Goal: Task Accomplishment & Management: Manage account settings

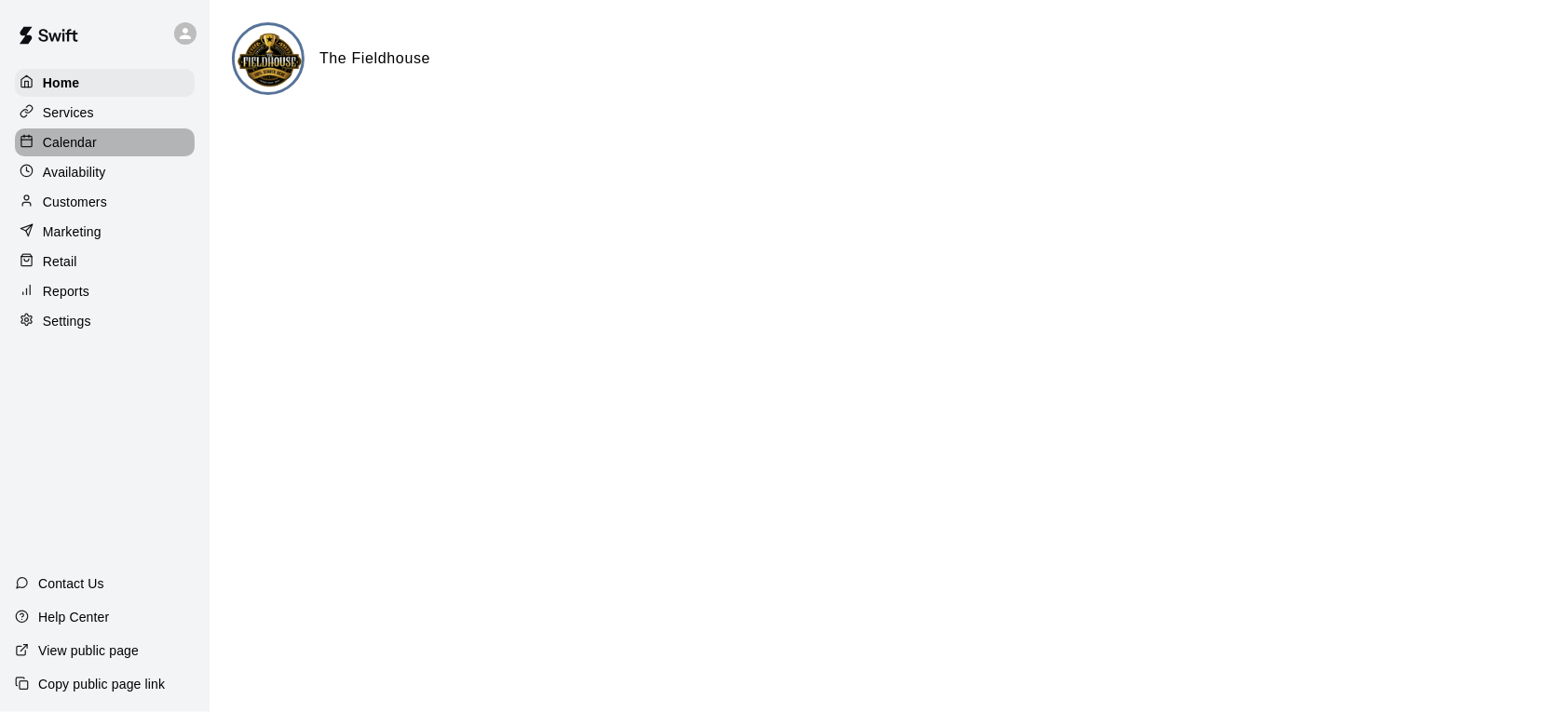
click at [99, 150] on div "Calendar" at bounding box center [105, 142] width 180 height 28
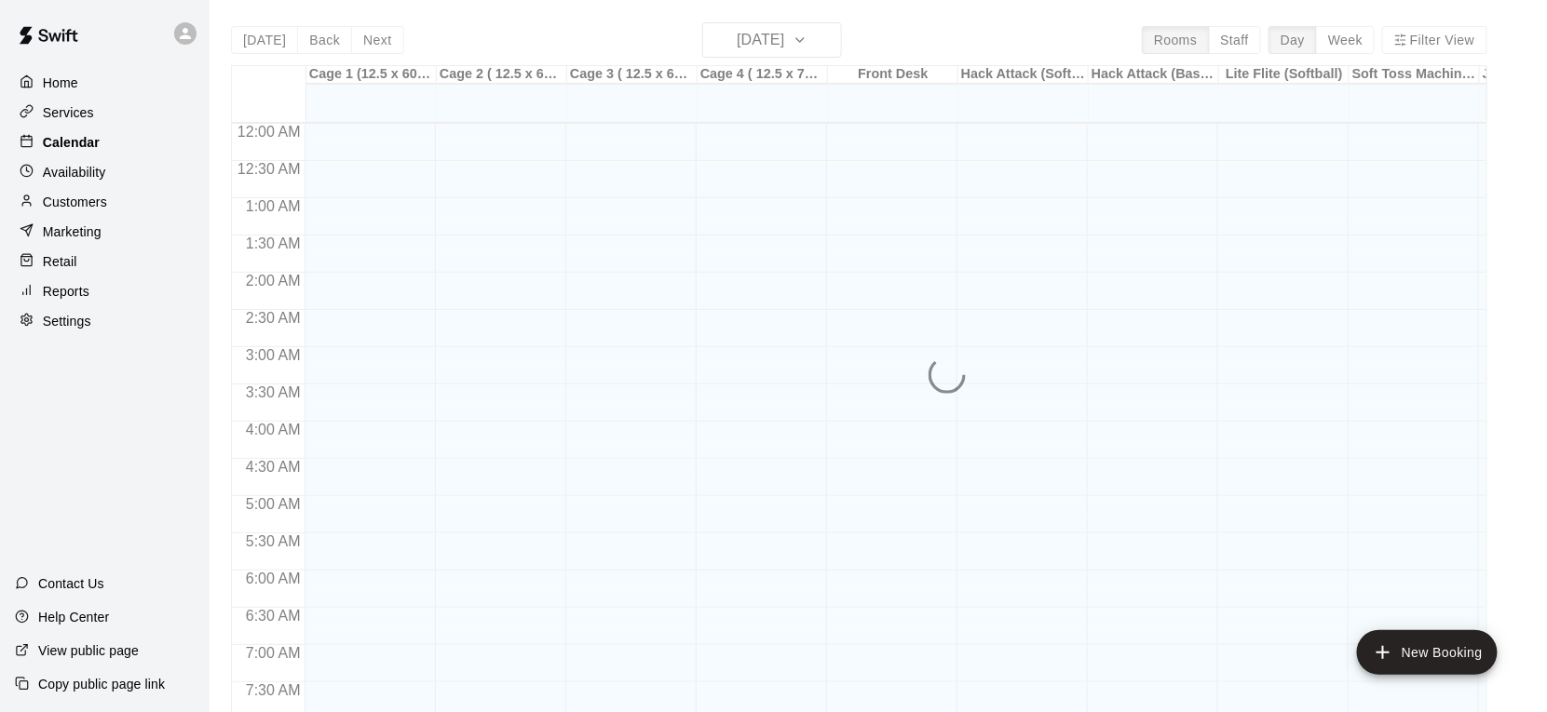
scroll to position [1121, 0]
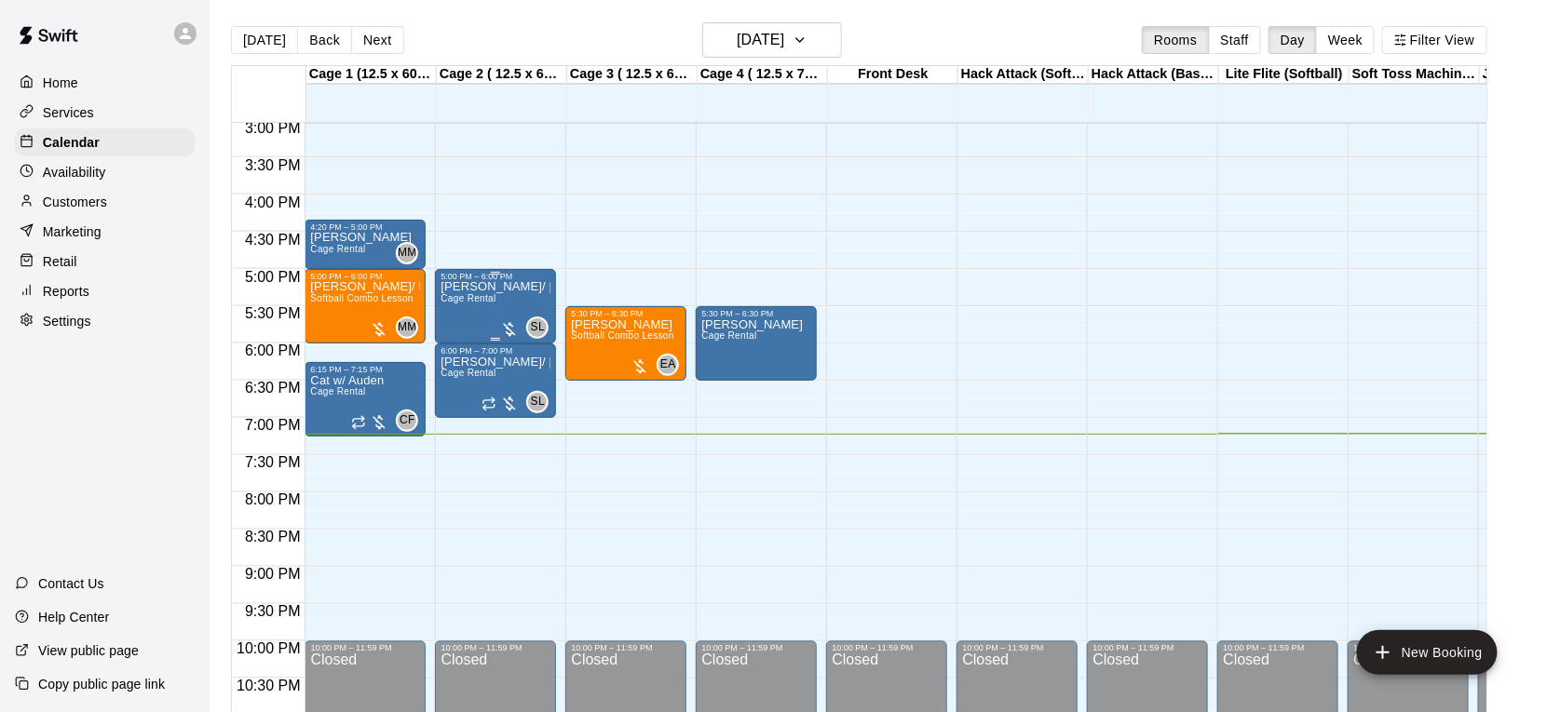
click at [518, 317] on div "SL 0" at bounding box center [524, 328] width 48 height 22
click at [518, 338] on icon "edit" at bounding box center [519, 335] width 17 height 17
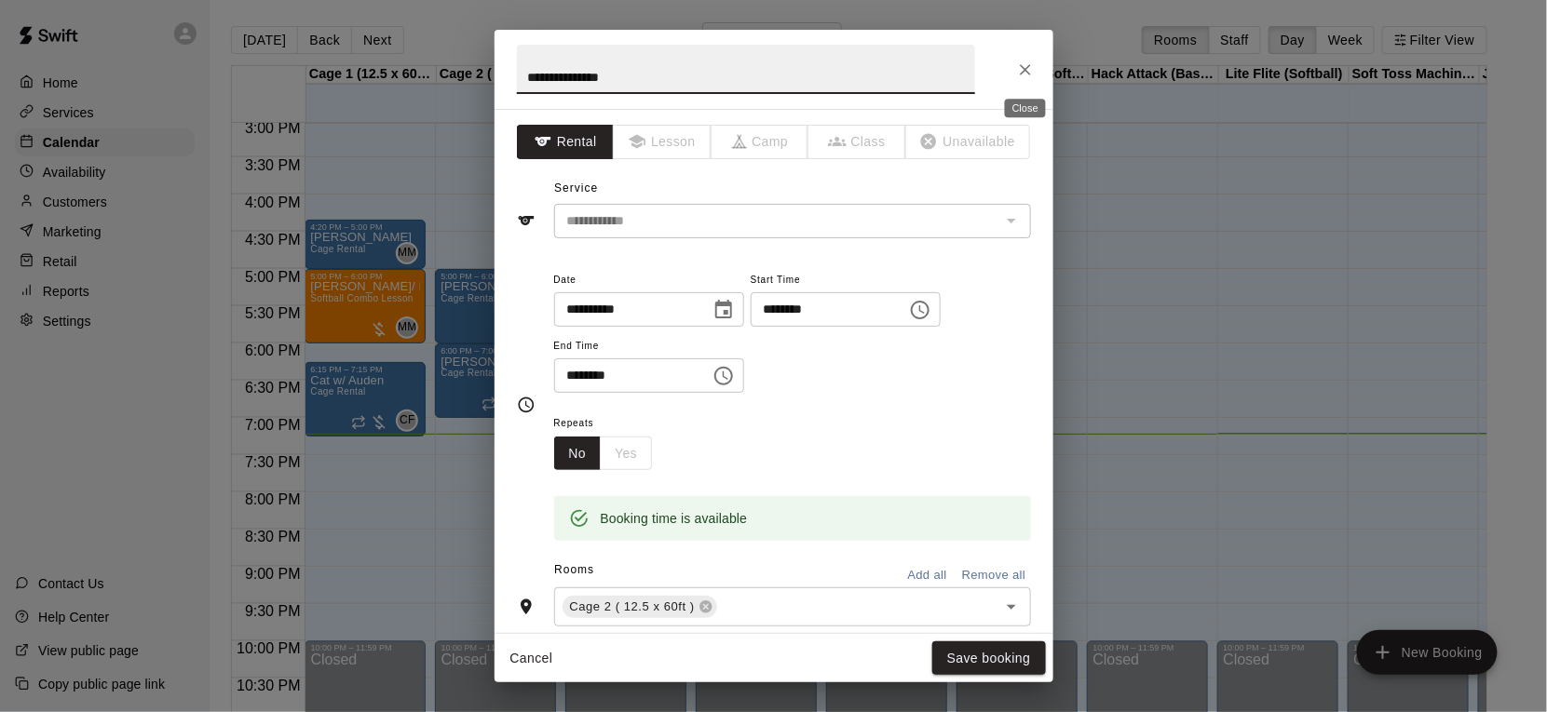
click at [1031, 76] on icon "Close" at bounding box center [1025, 70] width 19 height 19
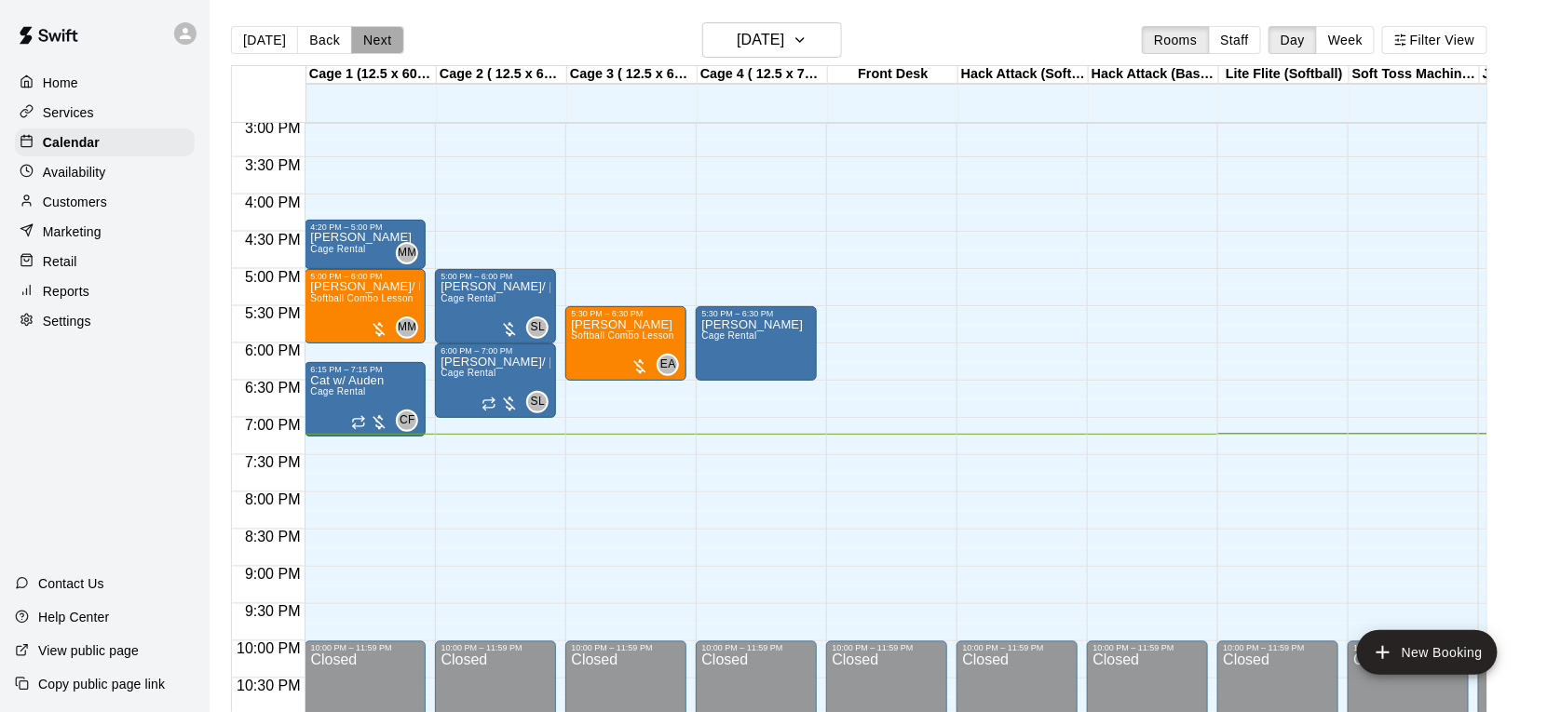
click at [386, 50] on button "Next" at bounding box center [377, 40] width 52 height 28
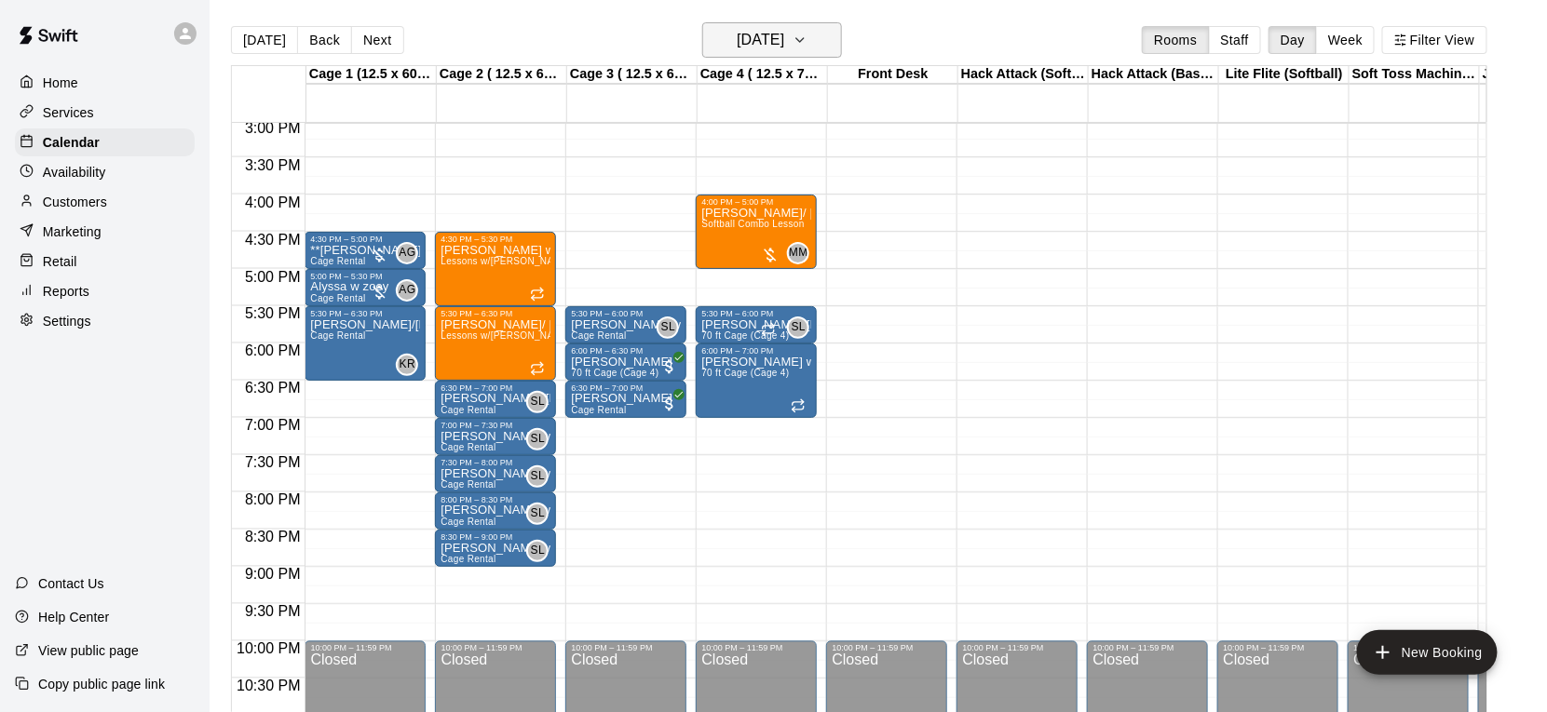
click at [781, 33] on h6 "[DATE]" at bounding box center [759, 40] width 47 height 26
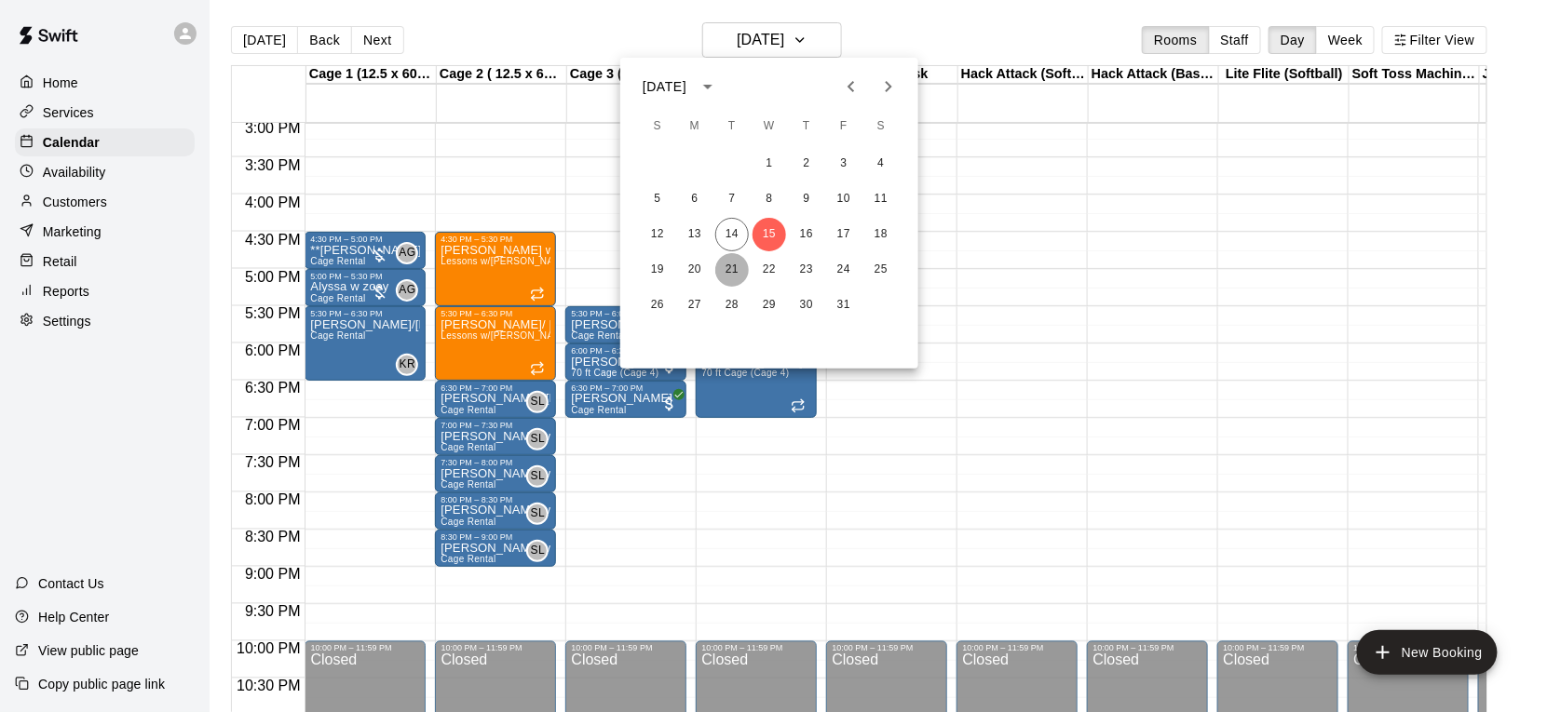
click at [738, 270] on button "21" at bounding box center [732, 270] width 34 height 34
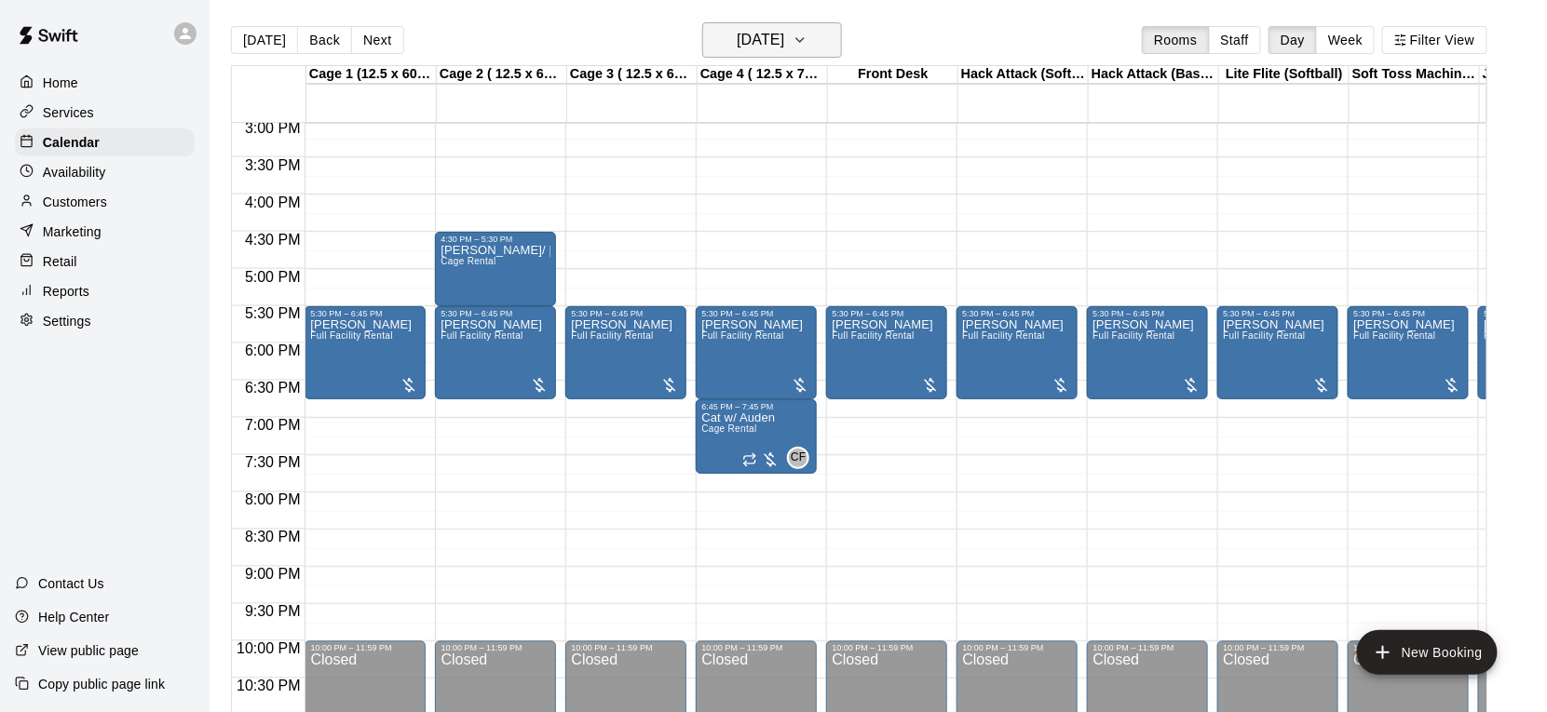
click at [784, 43] on h6 "[DATE]" at bounding box center [759, 40] width 47 height 26
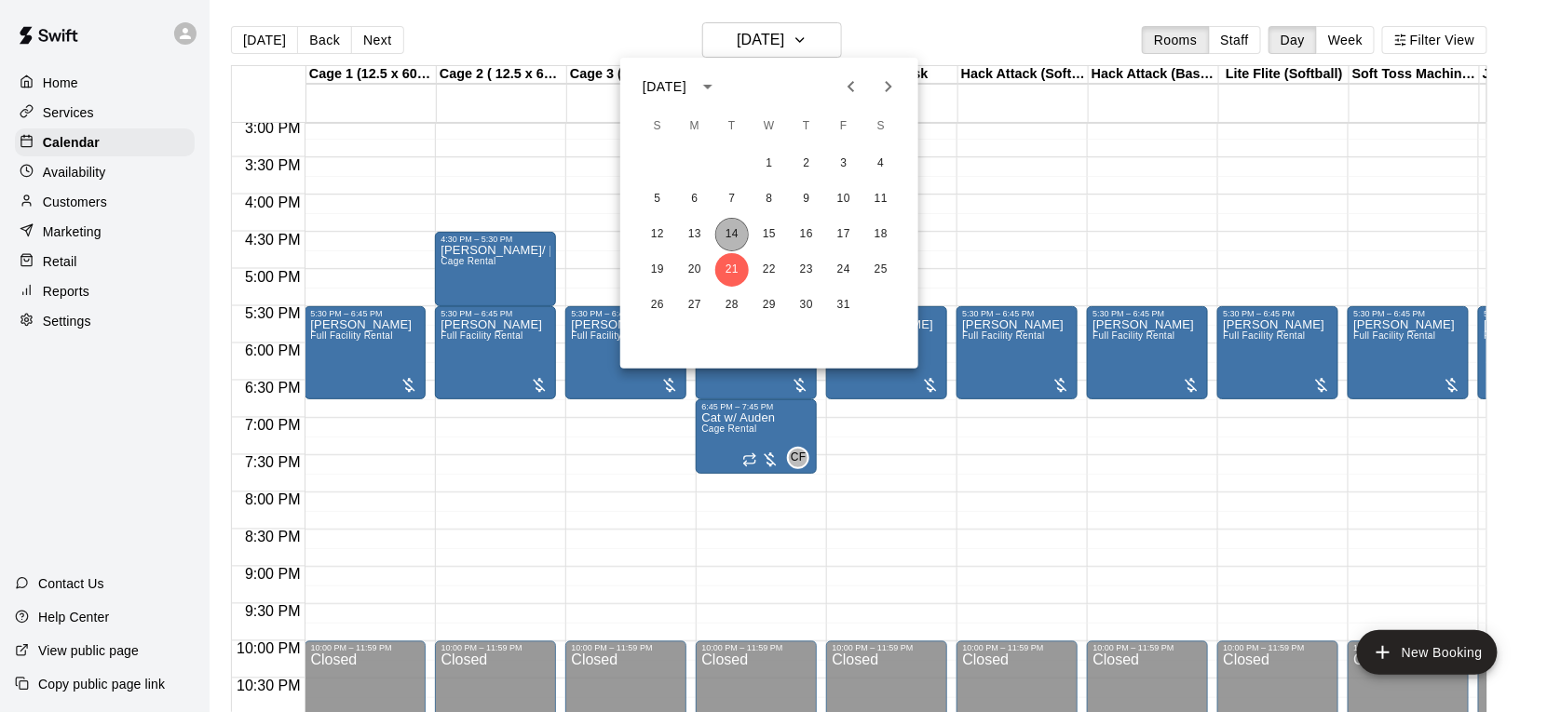
click at [741, 236] on button "14" at bounding box center [732, 235] width 34 height 34
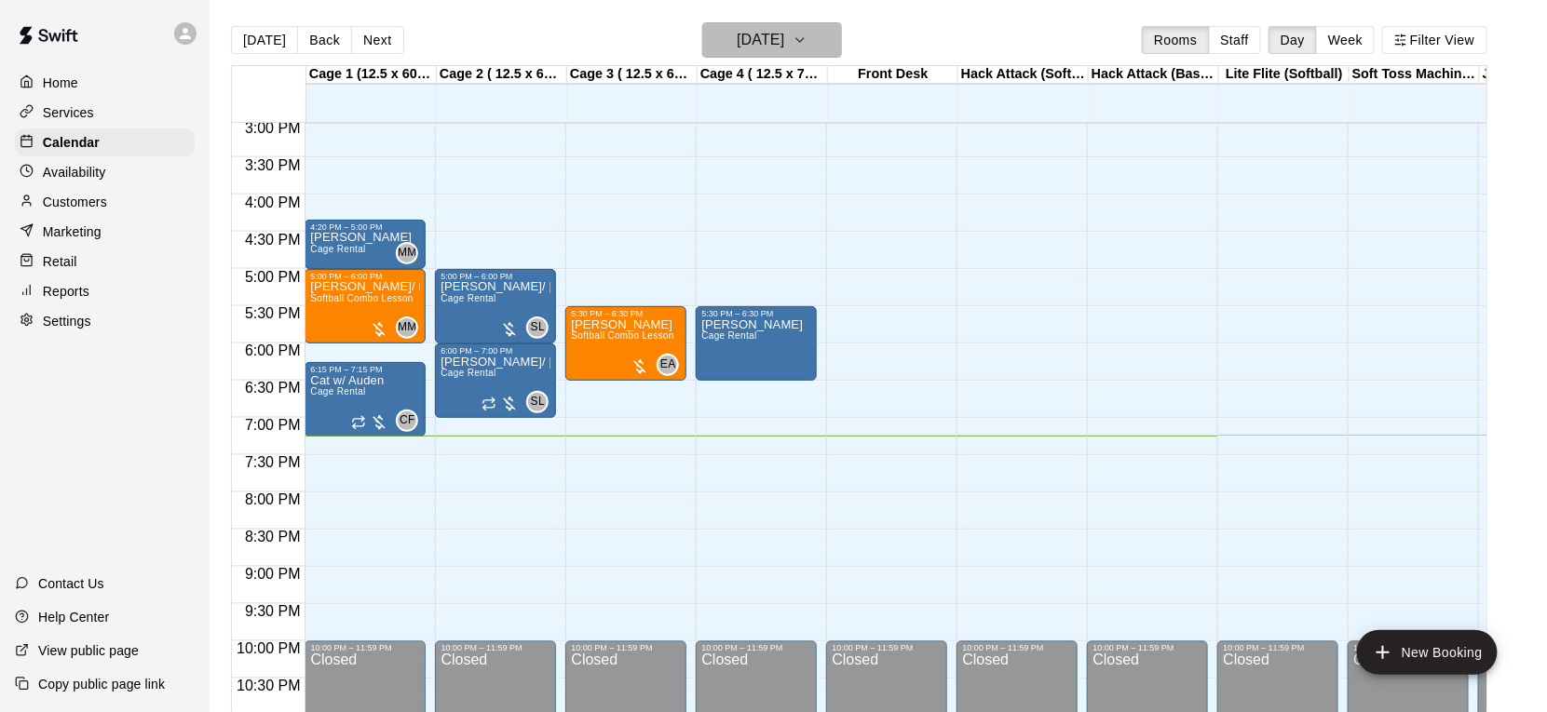
click at [784, 38] on h6 "[DATE]" at bounding box center [759, 40] width 47 height 26
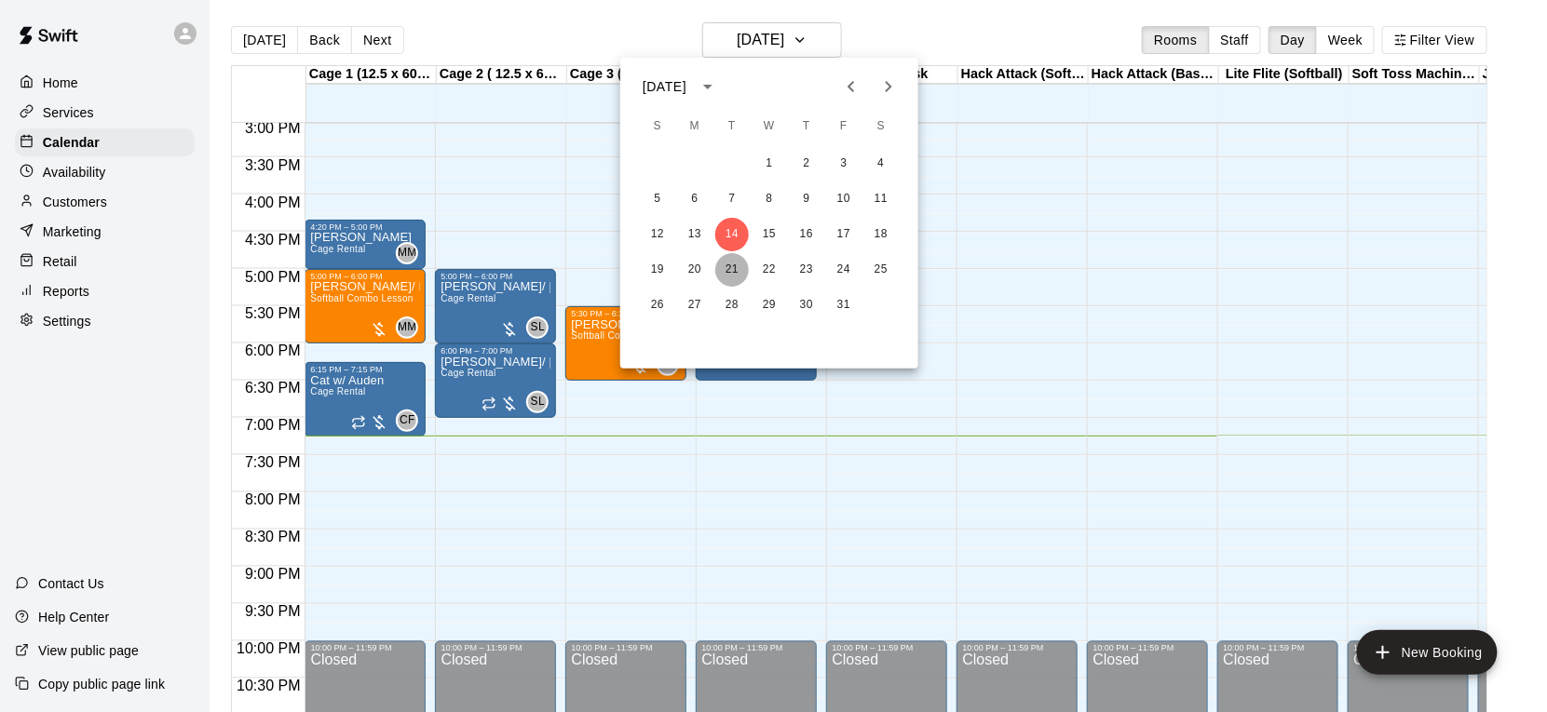
click at [736, 263] on button "21" at bounding box center [732, 270] width 34 height 34
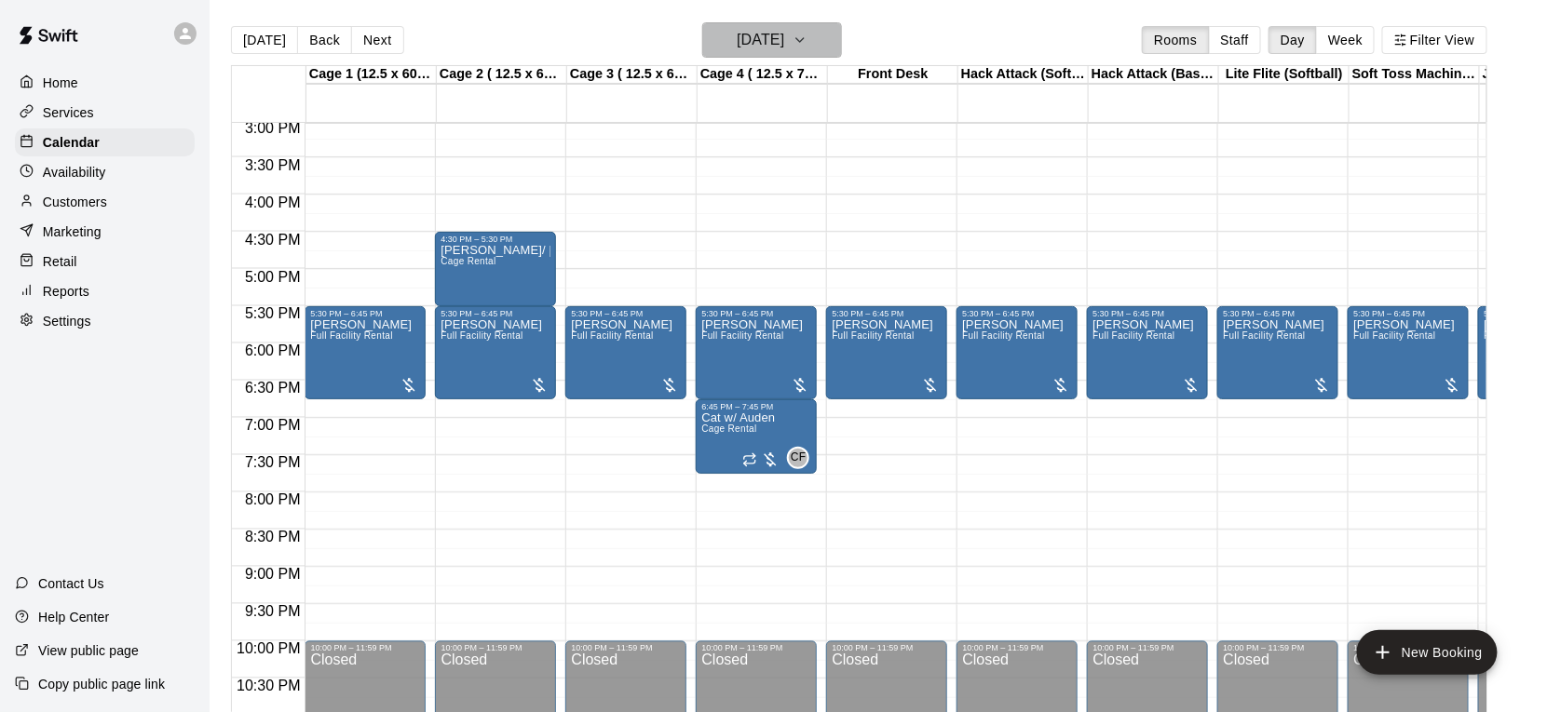
click at [774, 38] on h6 "[DATE]" at bounding box center [759, 40] width 47 height 26
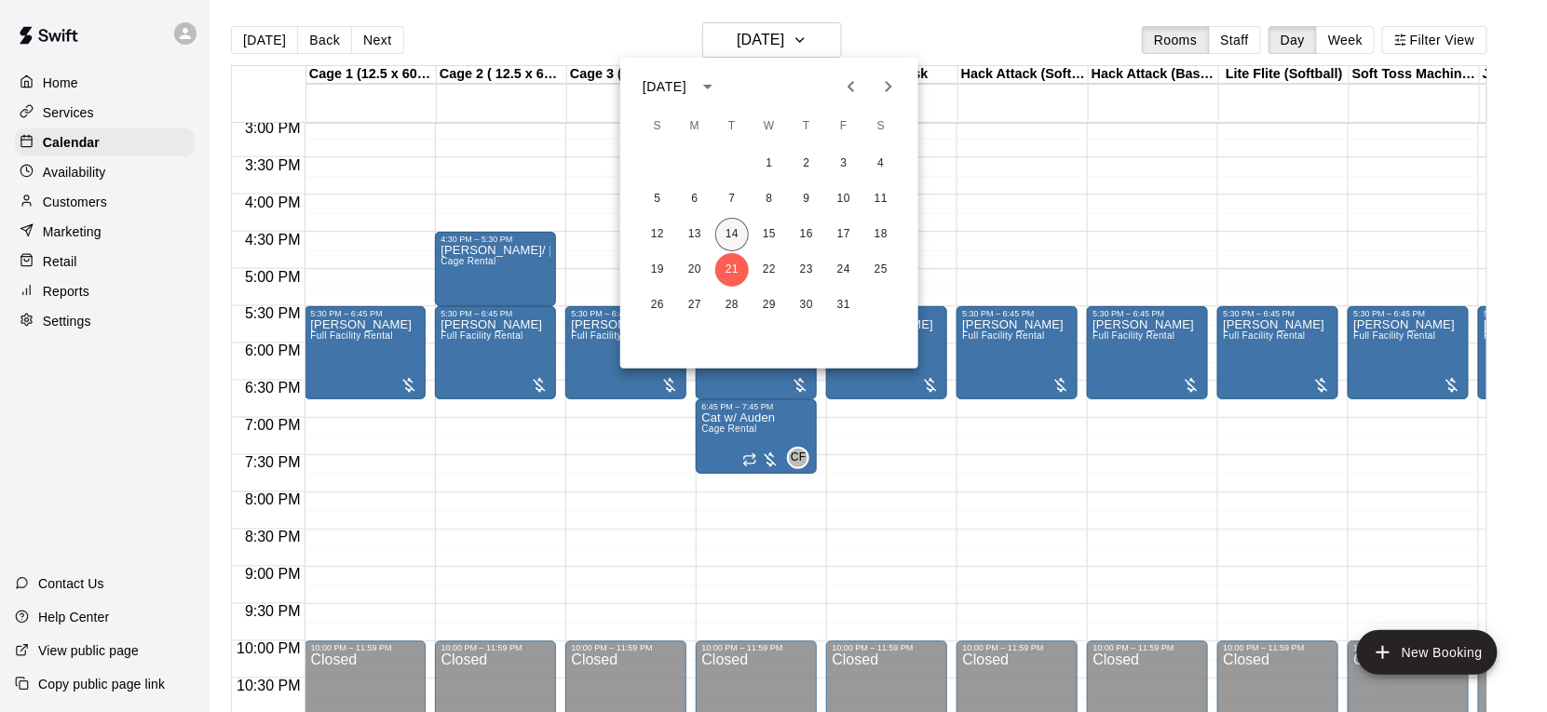
click at [733, 241] on button "14" at bounding box center [732, 235] width 34 height 34
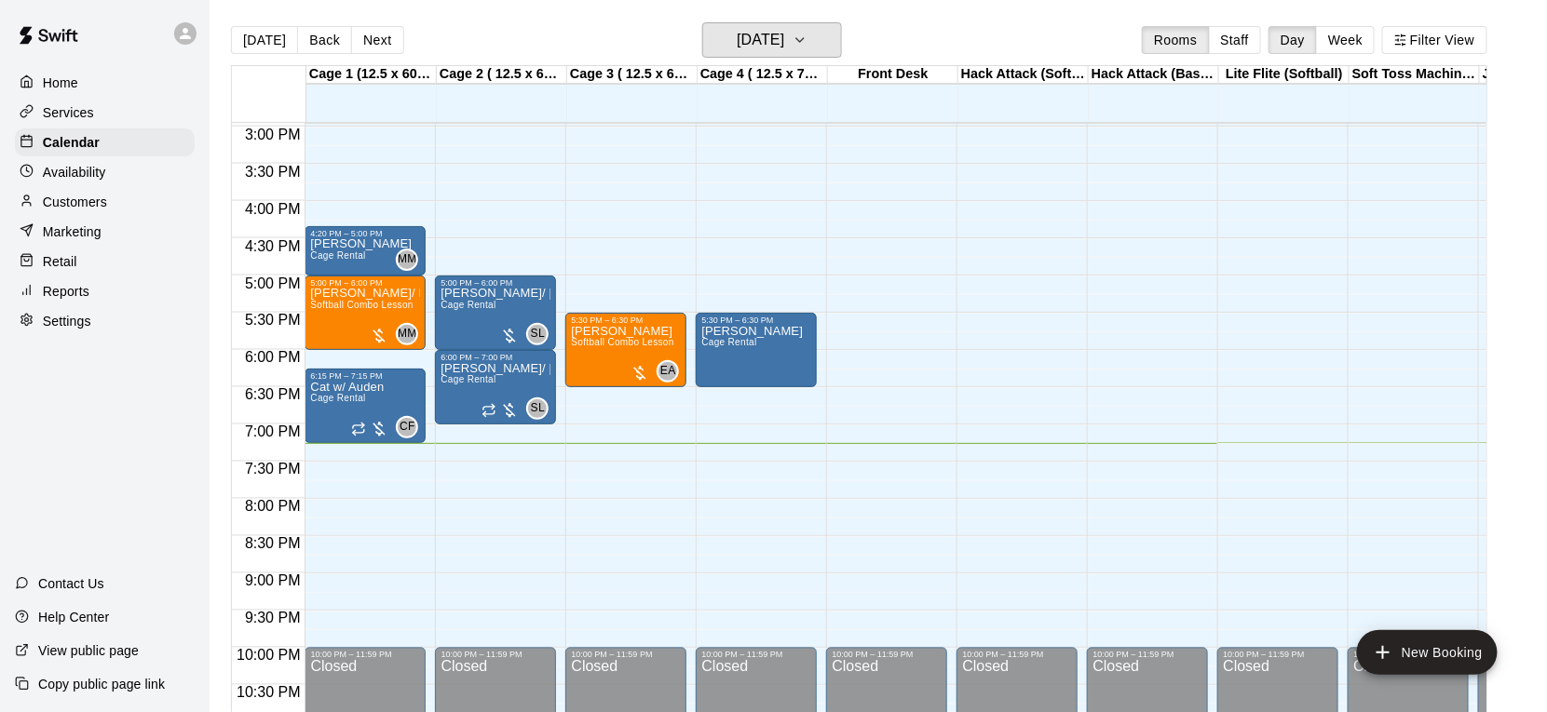
scroll to position [1112, 0]
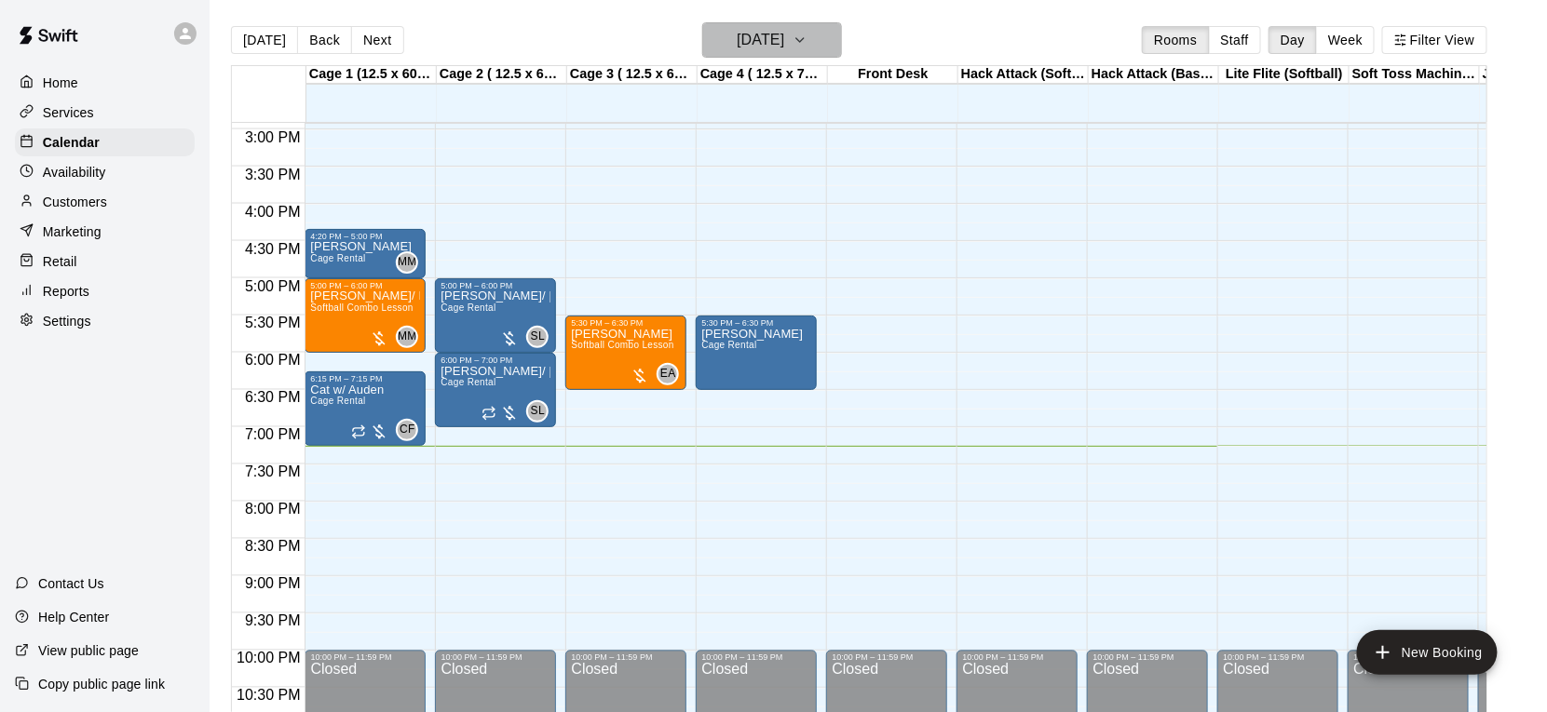
click at [807, 46] on icon "button" at bounding box center [799, 40] width 15 height 22
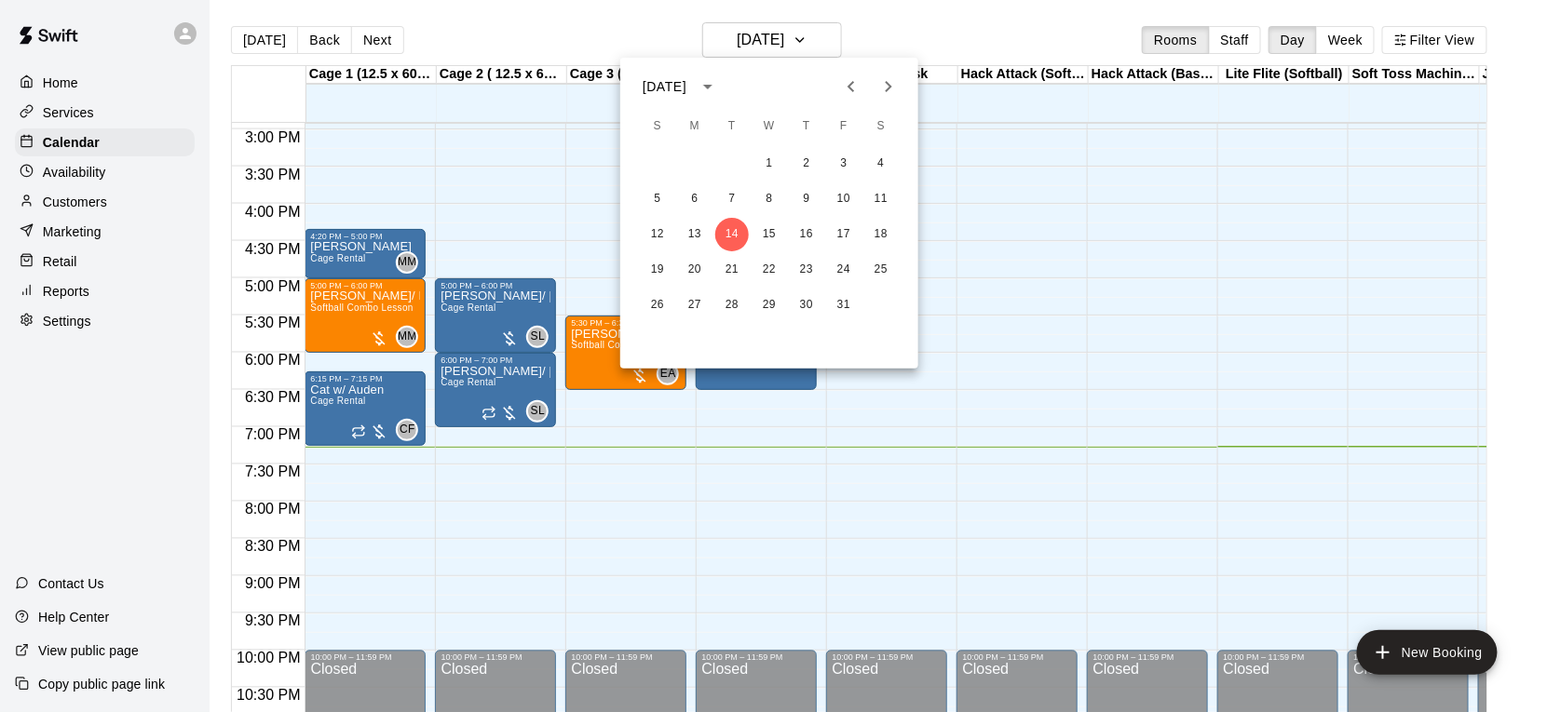
click at [721, 46] on div at bounding box center [773, 356] width 1547 height 712
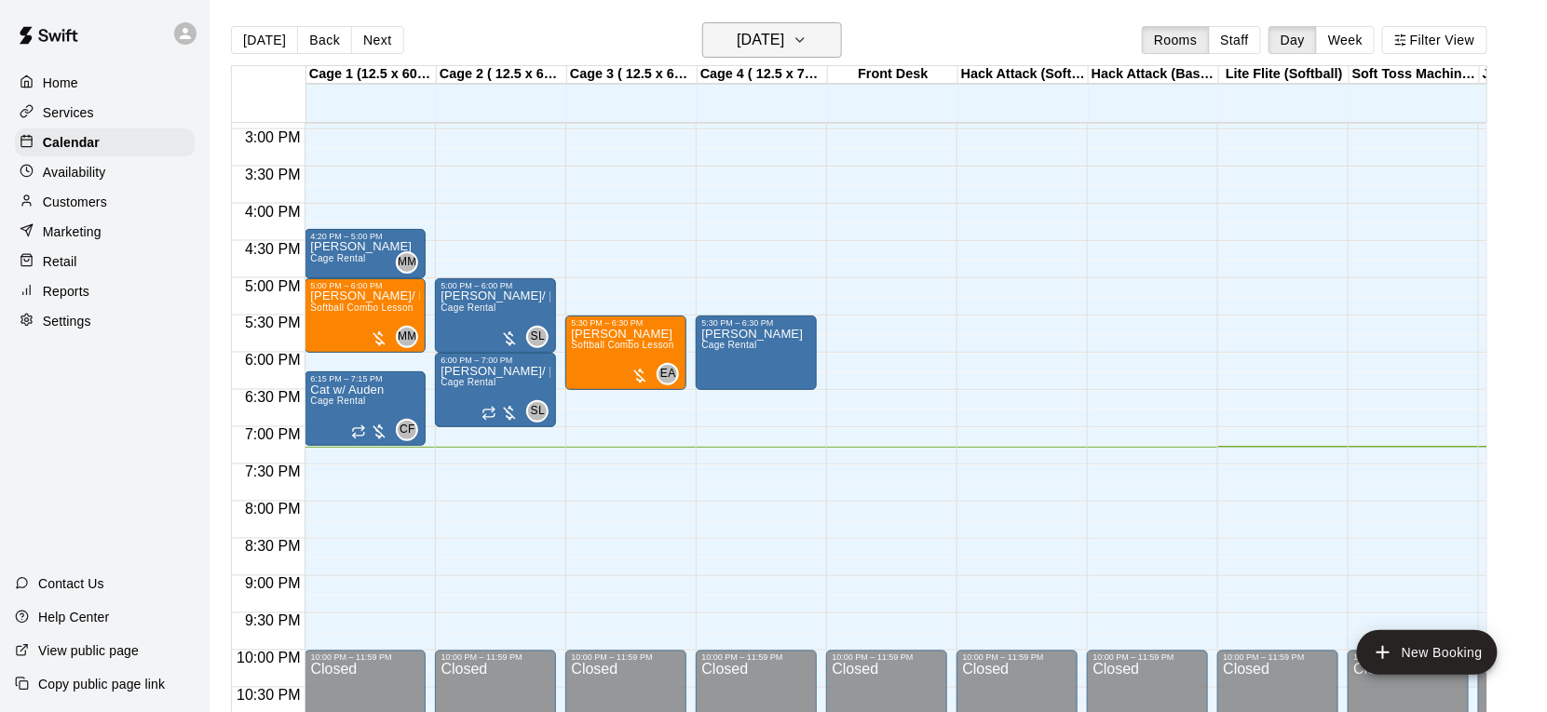
click at [784, 47] on h6 "[DATE]" at bounding box center [759, 40] width 47 height 26
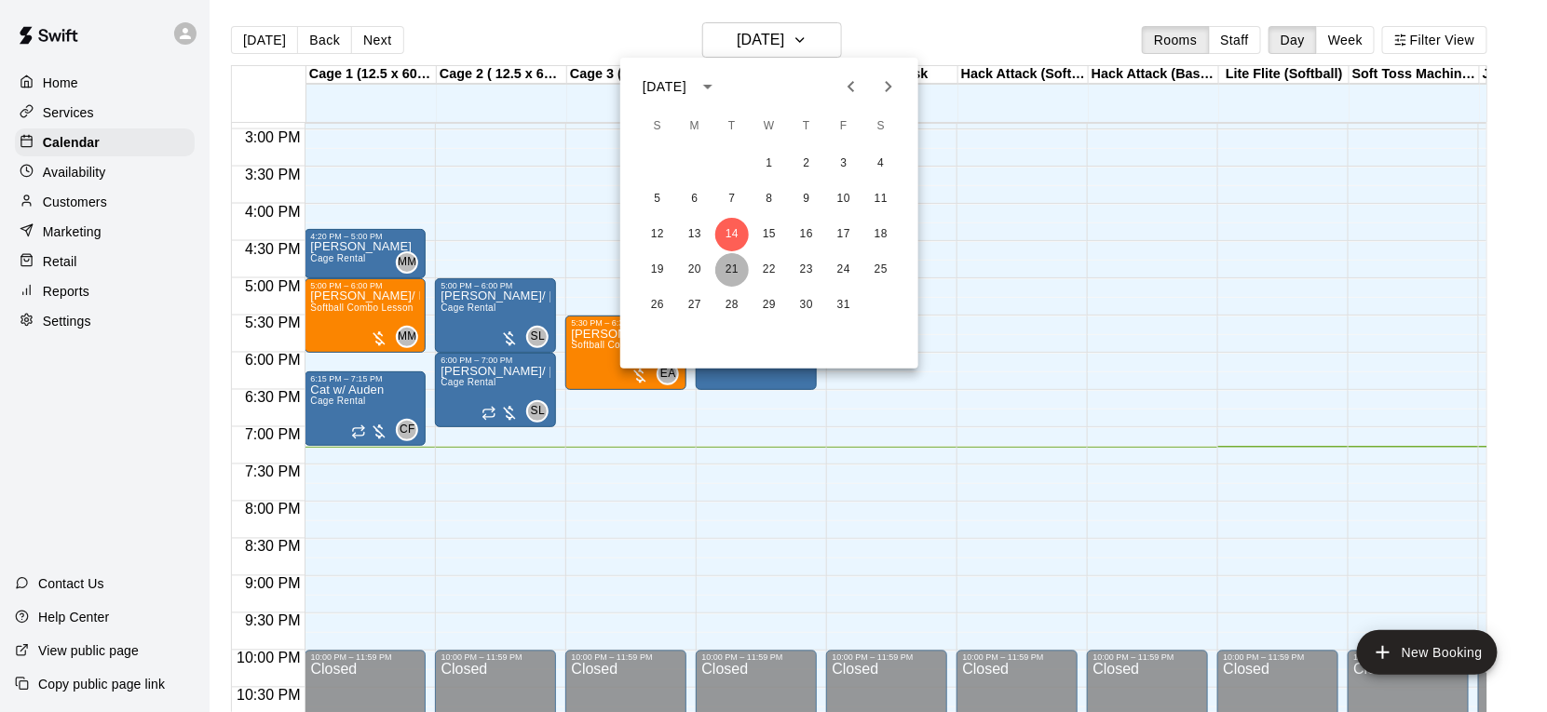
click at [729, 270] on button "21" at bounding box center [732, 270] width 34 height 34
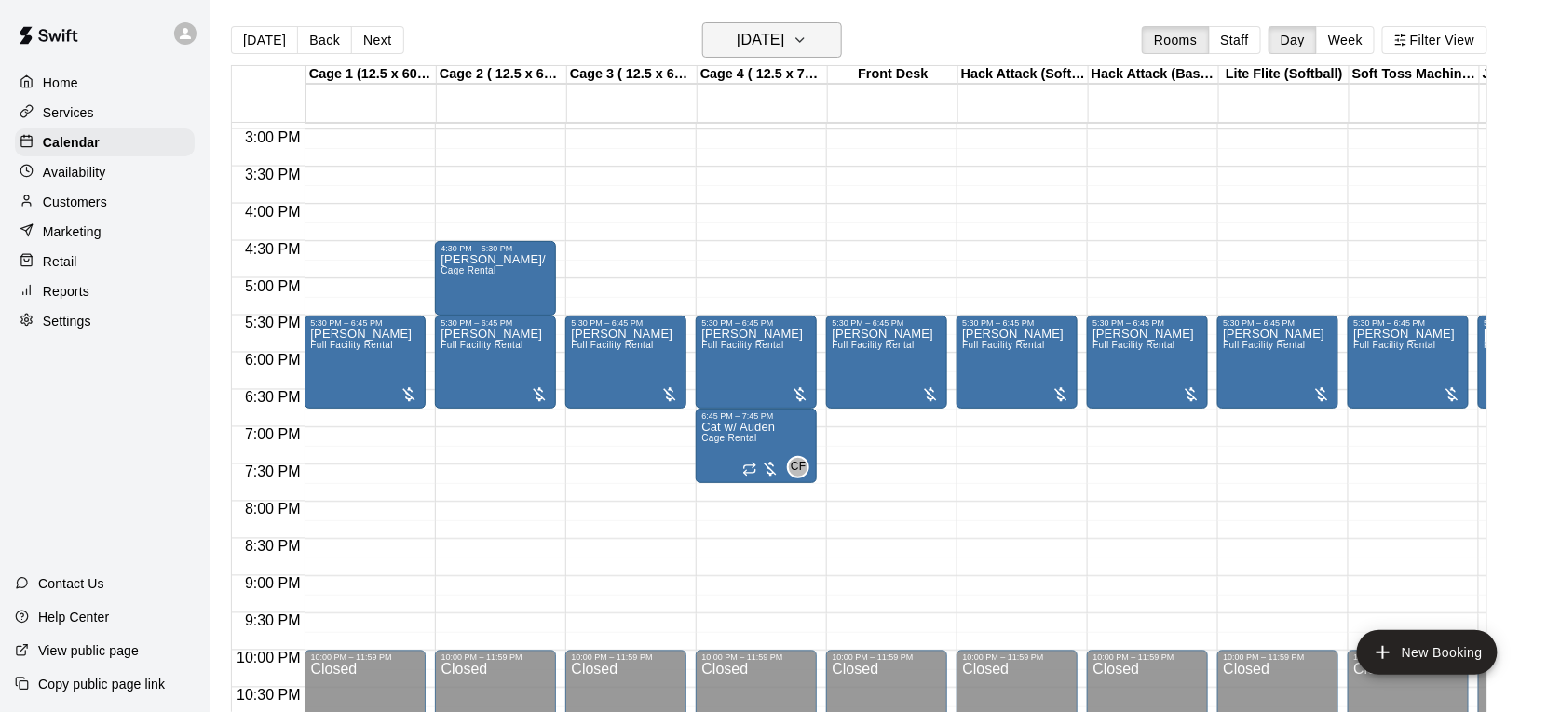
click at [784, 30] on h6 "[DATE]" at bounding box center [759, 40] width 47 height 26
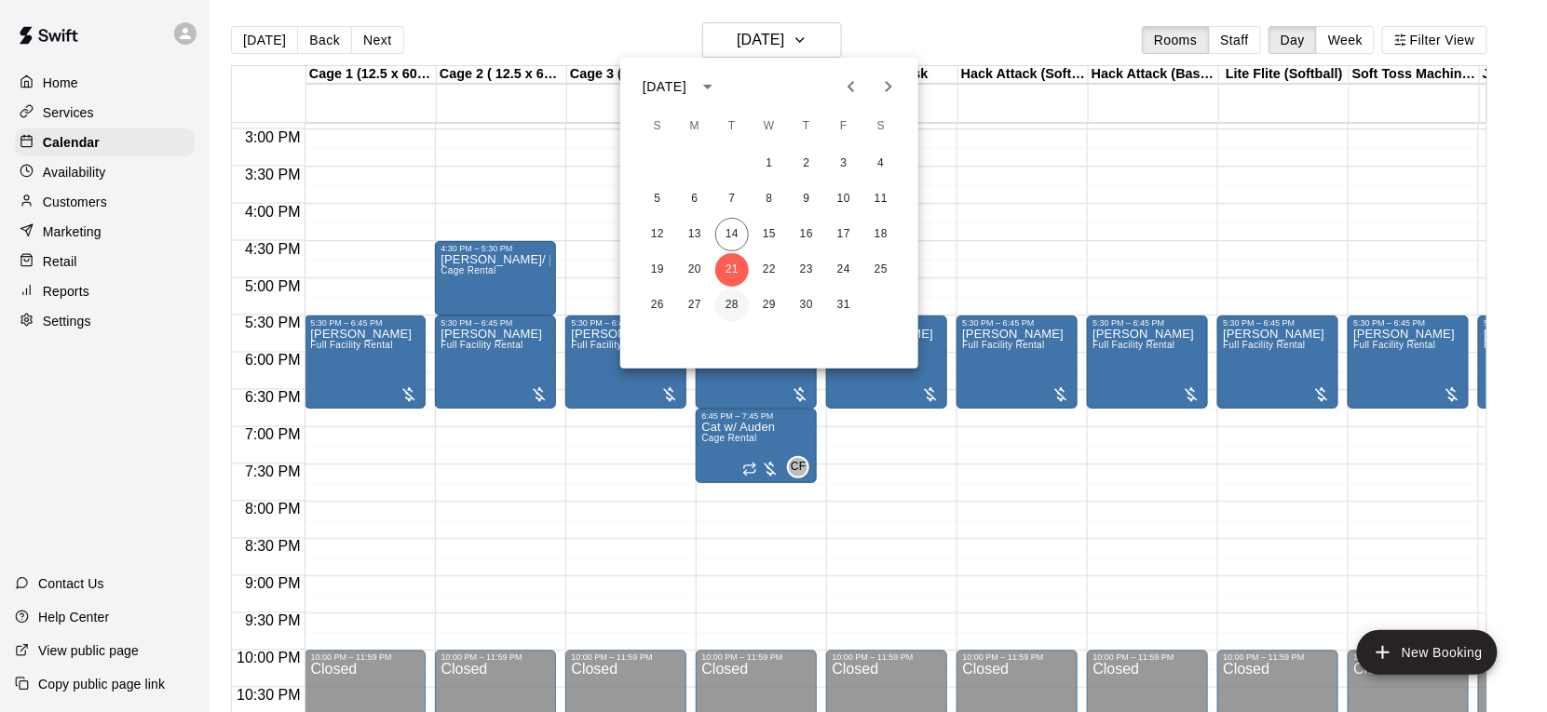
click at [725, 297] on button "28" at bounding box center [732, 306] width 34 height 34
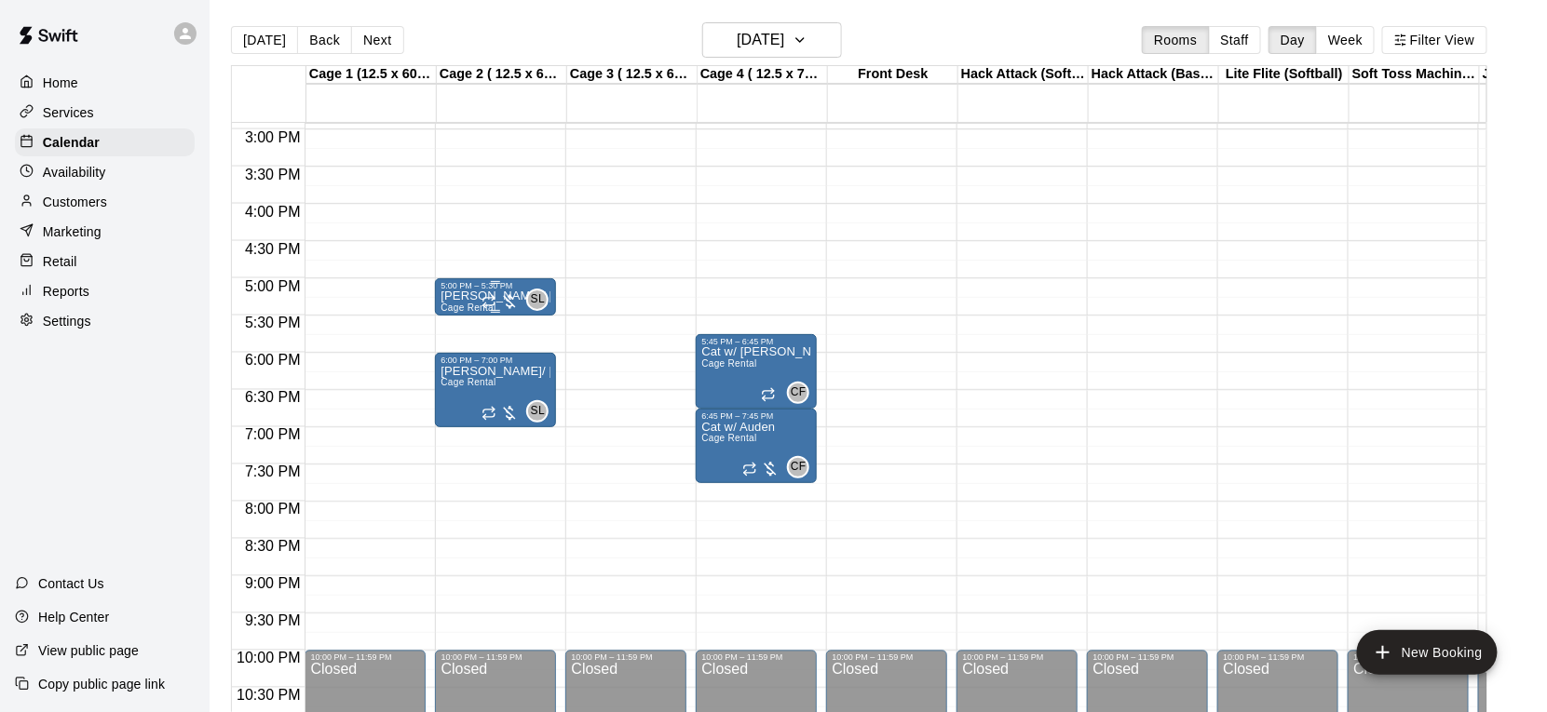
click at [501, 298] on div at bounding box center [499, 301] width 37 height 19
click at [497, 304] on icon "edit" at bounding box center [501, 311] width 22 height 22
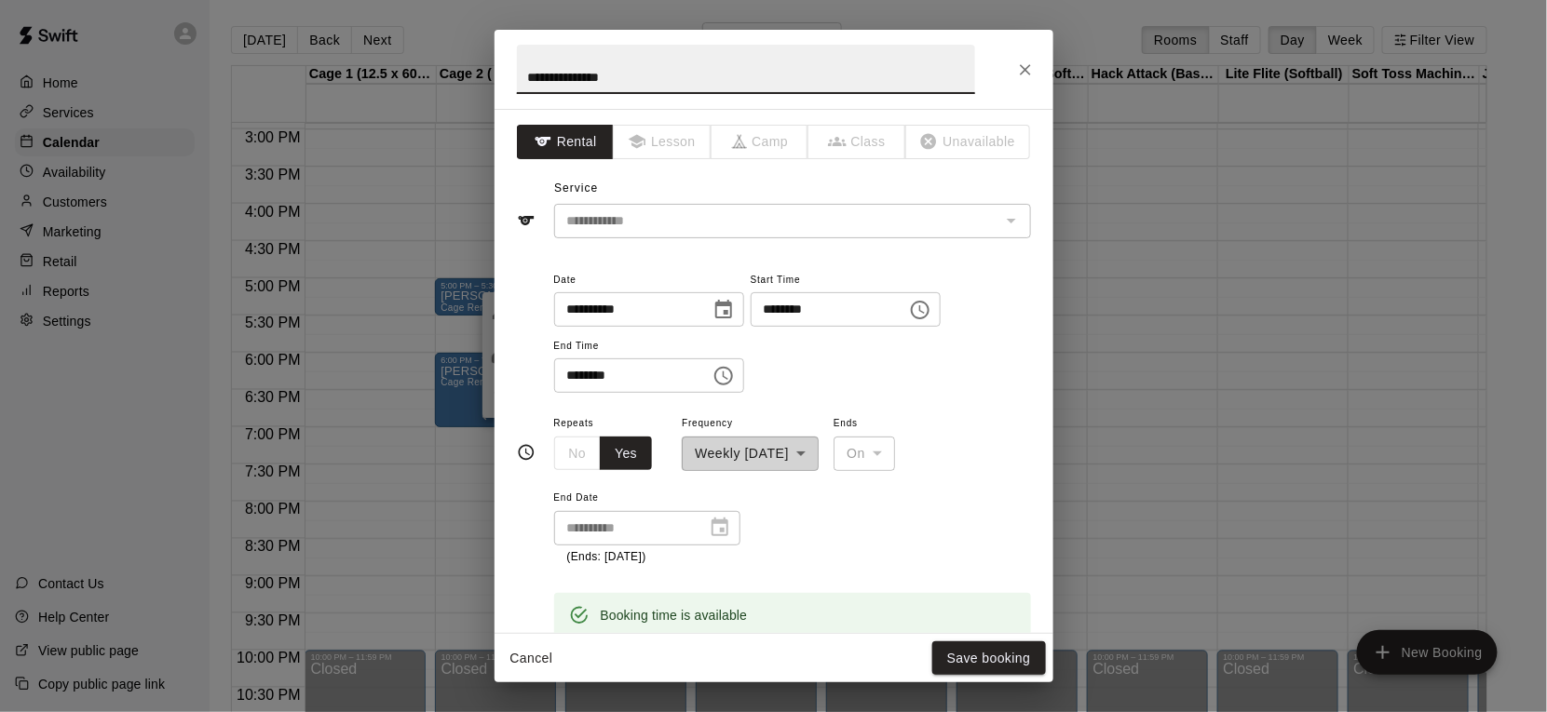
click at [512, 657] on button "Cancel" at bounding box center [532, 659] width 60 height 34
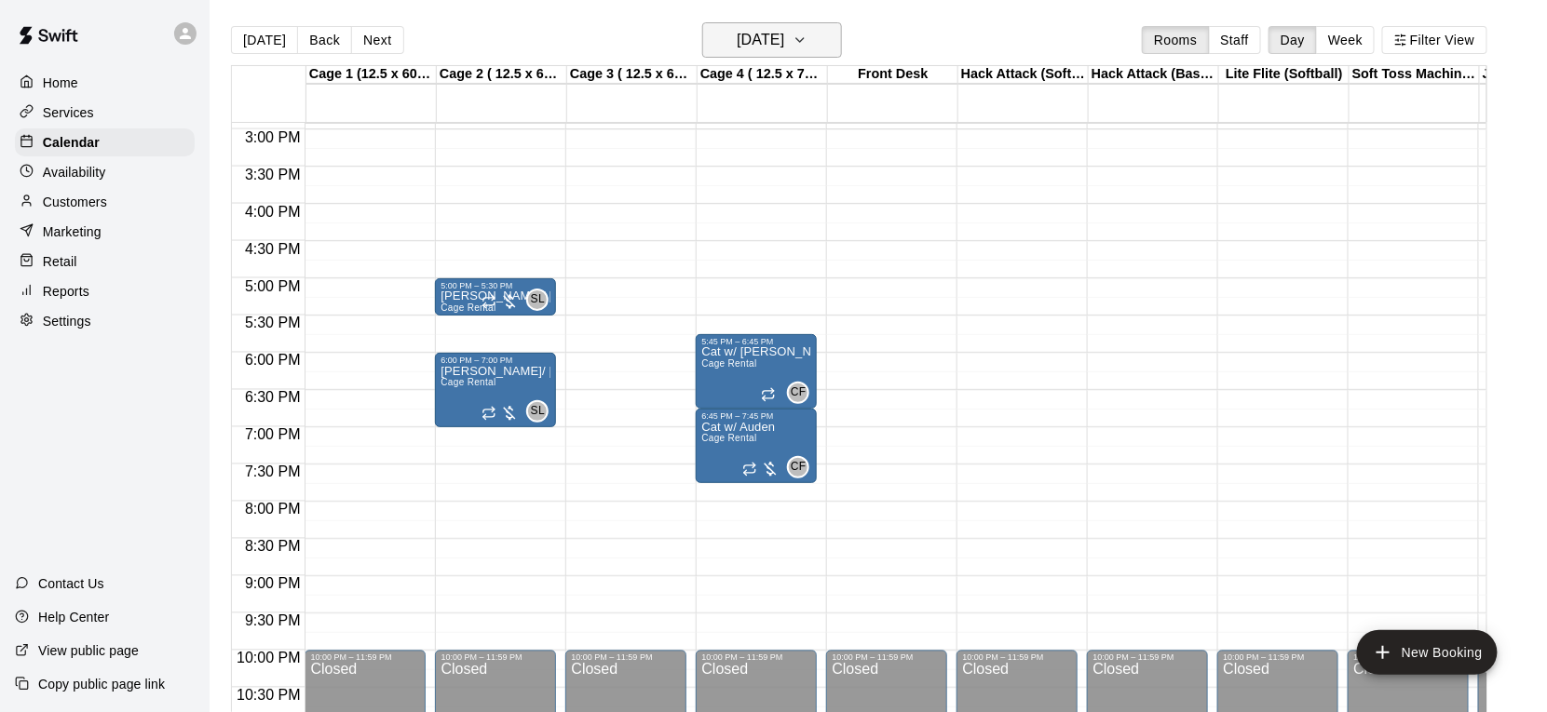
click at [813, 35] on button "[DATE]" at bounding box center [772, 39] width 140 height 35
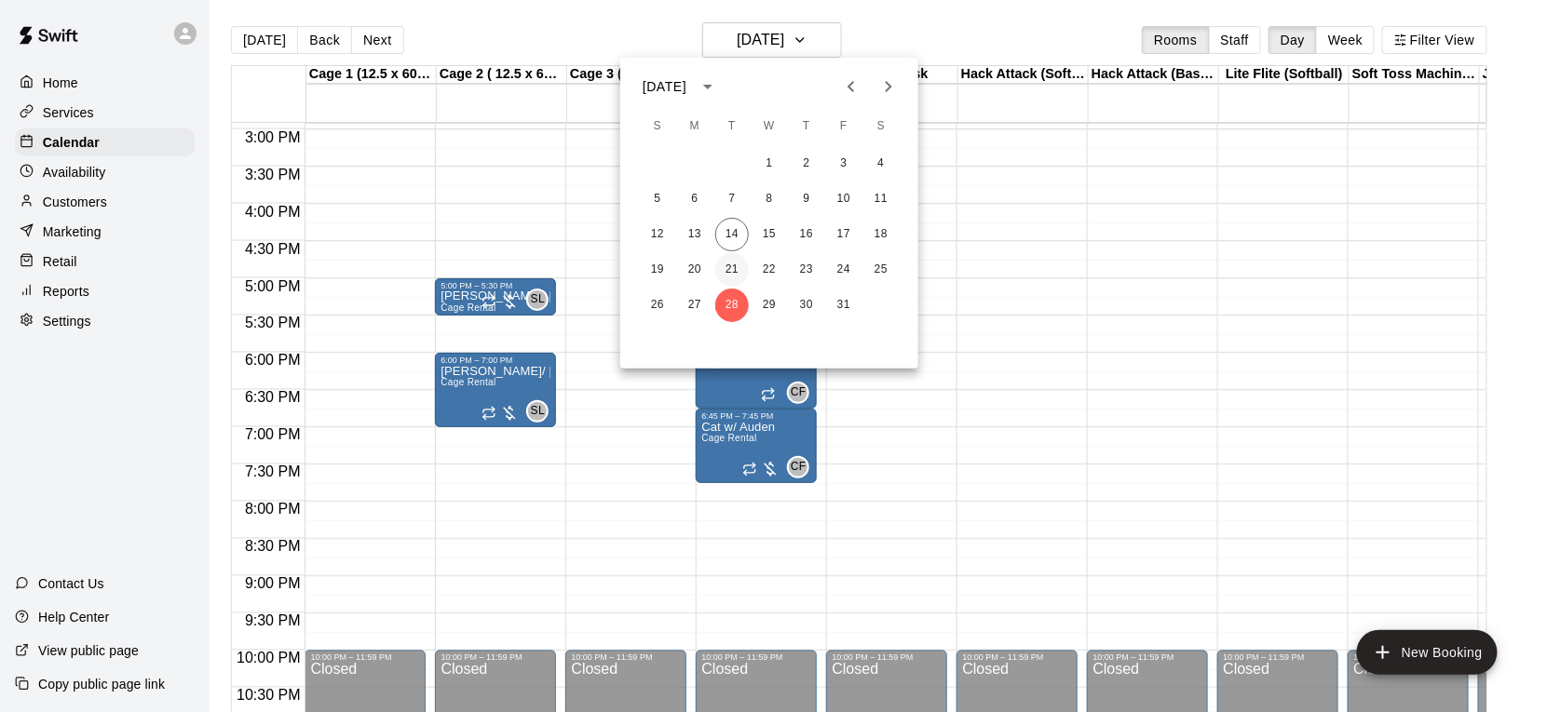
click at [724, 264] on button "21" at bounding box center [732, 270] width 34 height 34
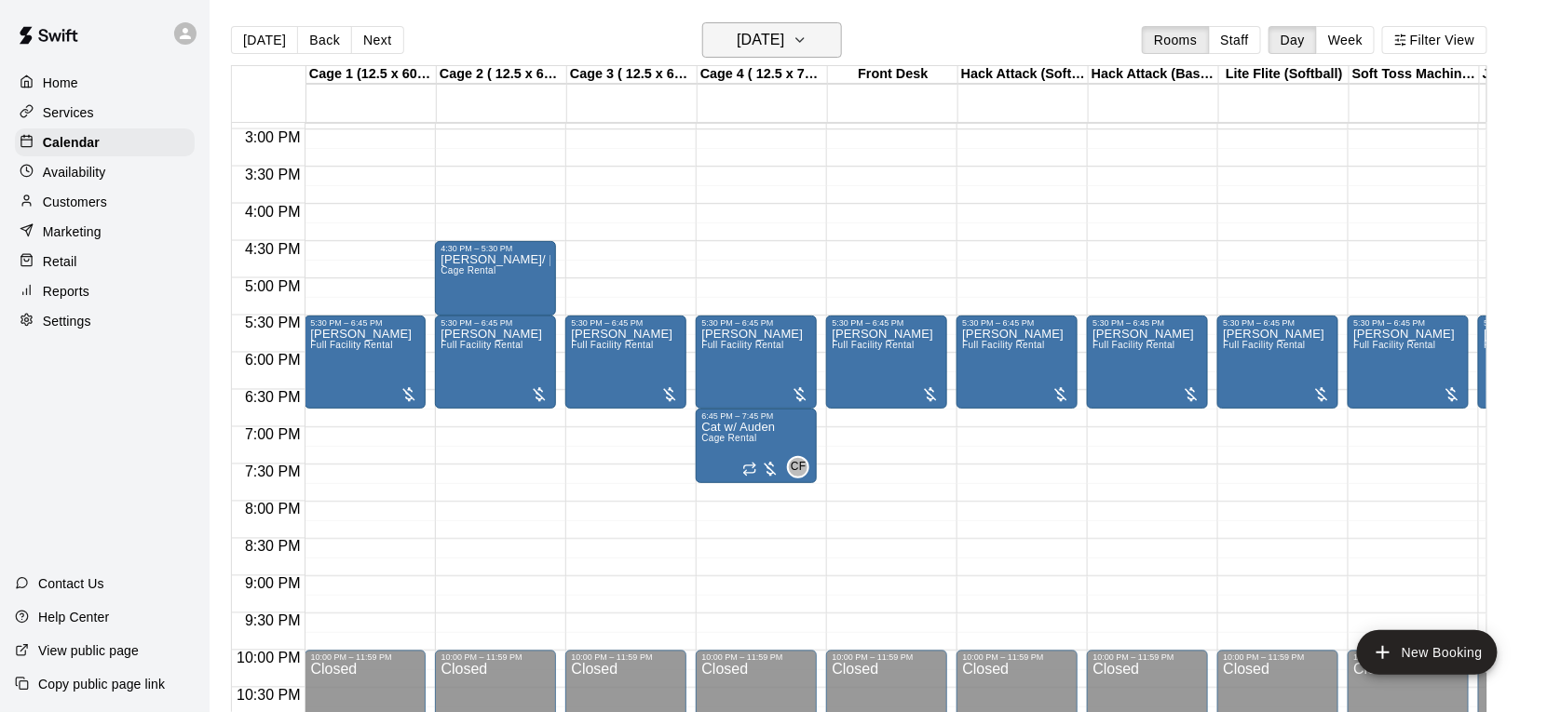
click at [780, 34] on h6 "[DATE]" at bounding box center [759, 40] width 47 height 26
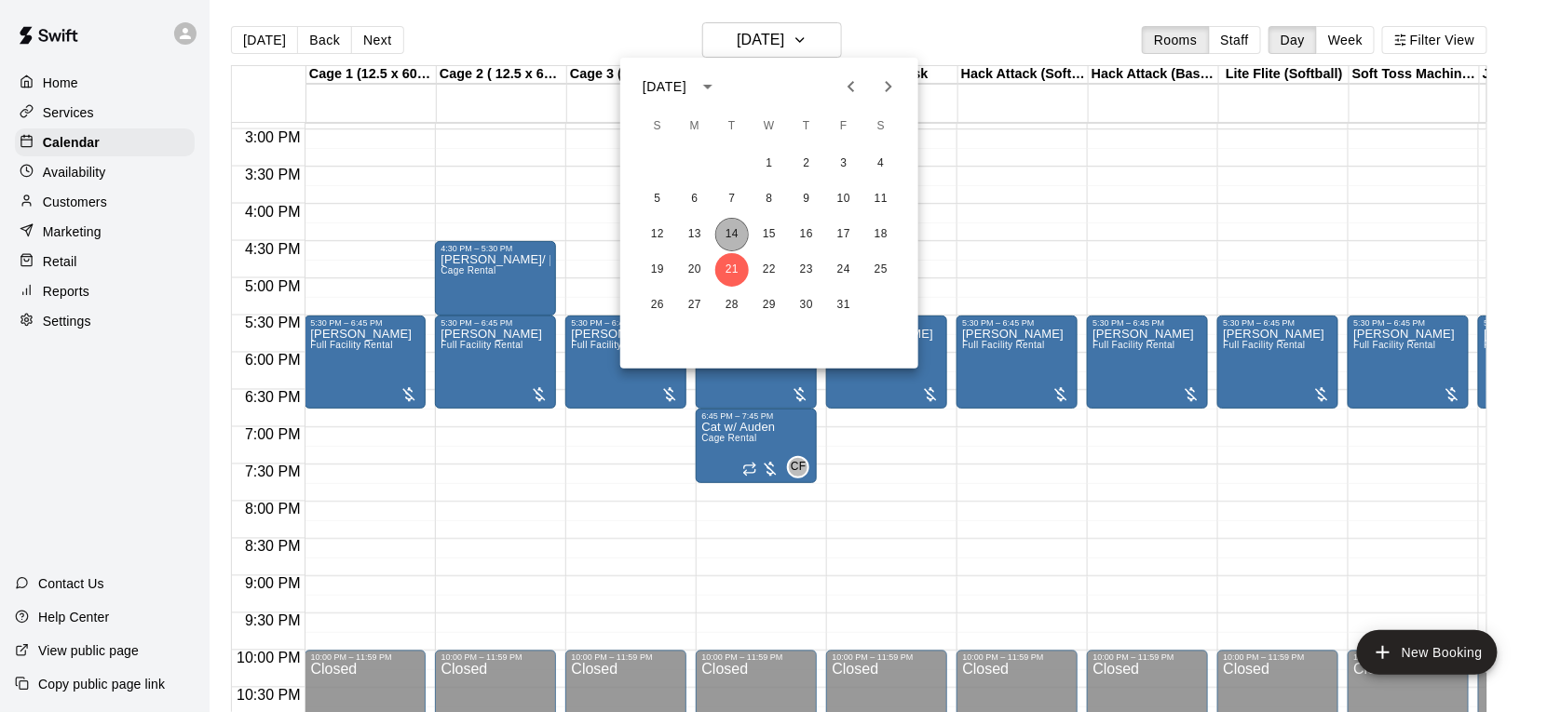
click at [732, 244] on button "14" at bounding box center [732, 235] width 34 height 34
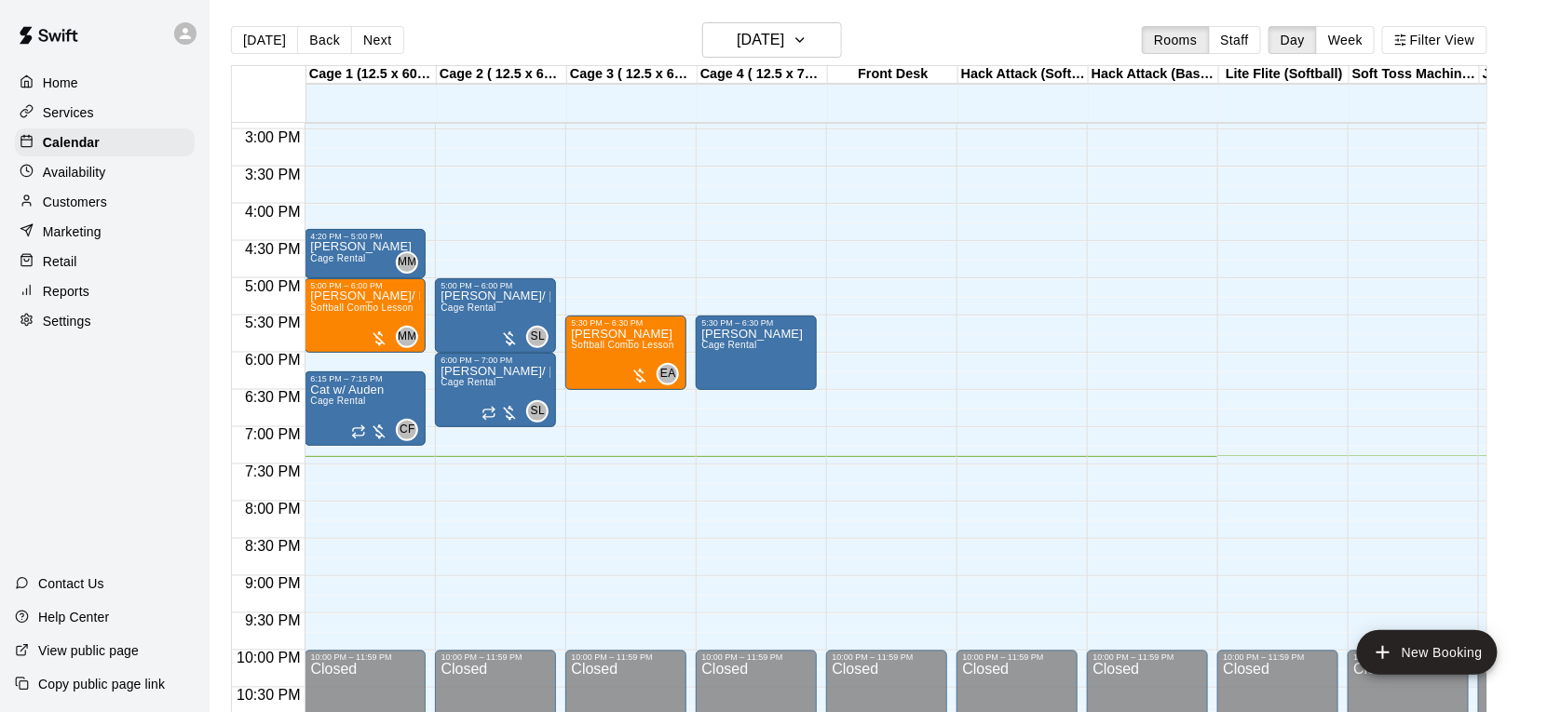
click at [175, 40] on div at bounding box center [189, 33] width 39 height 37
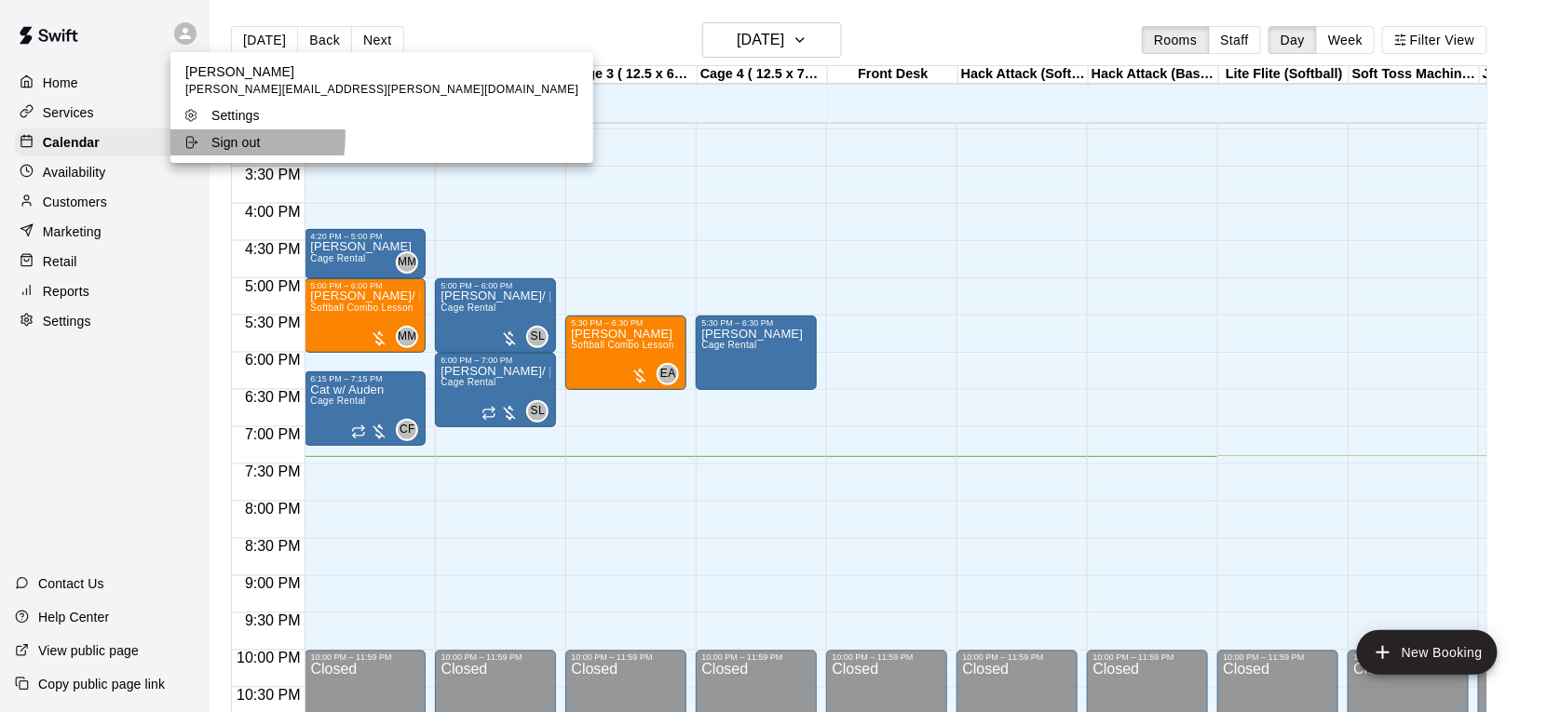
click at [223, 137] on p "Sign out" at bounding box center [235, 142] width 49 height 19
